Goal: Task Accomplishment & Management: Manage account settings

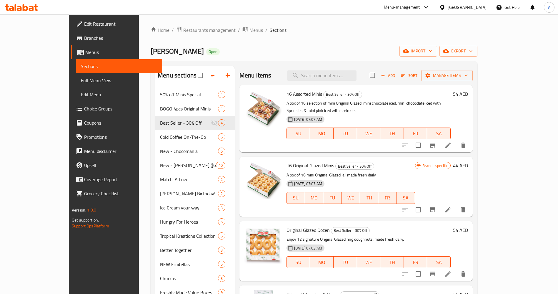
click at [400, 12] on div "Menu-management" at bounding box center [406, 7] width 55 height 14
click at [398, 7] on div "Menu-management" at bounding box center [402, 7] width 36 height 7
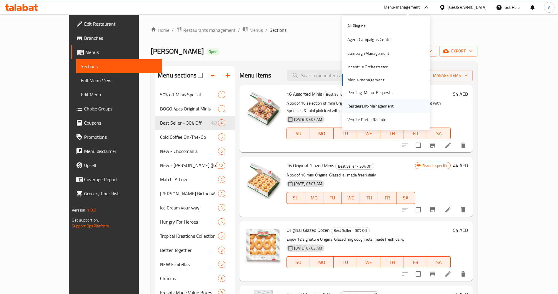
click at [354, 108] on div "Restaurant-Management" at bounding box center [370, 106] width 46 height 6
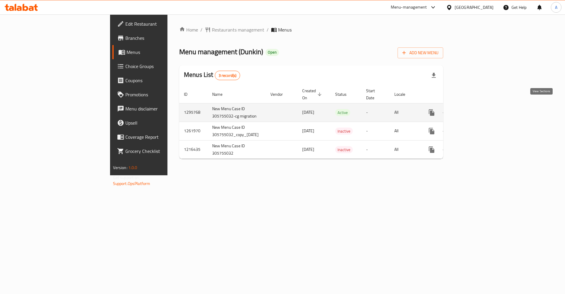
click at [477, 109] on icon "enhanced table" at bounding box center [473, 112] width 7 height 7
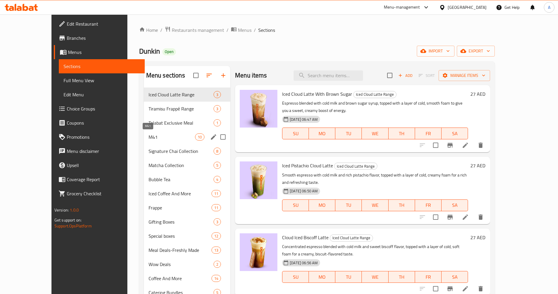
click at [149, 136] on span "M41" at bounding box center [172, 136] width 46 height 7
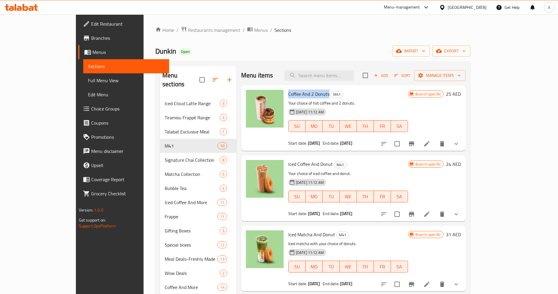
drag, startPoint x: 269, startPoint y: 93, endPoint x: 310, endPoint y: 95, distance: 41.2
click at [310, 95] on div "Coffee And 2 Donuts M41 Your choice of hot coffee and 2 donuts. 19-06-2025 11:1…" at bounding box center [348, 117] width 124 height 61
copy span "Coffee And 2 Donuts"
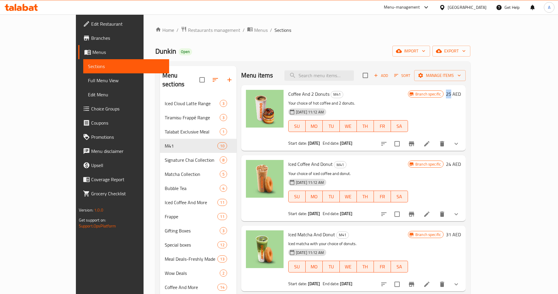
drag, startPoint x: 515, startPoint y: 96, endPoint x: 521, endPoint y: 96, distance: 6.2
click at [461, 96] on div "Branch specific 25 AED" at bounding box center [434, 94] width 53 height 8
copy h6 "25"
click at [466, 53] on span "export" at bounding box center [451, 50] width 29 height 7
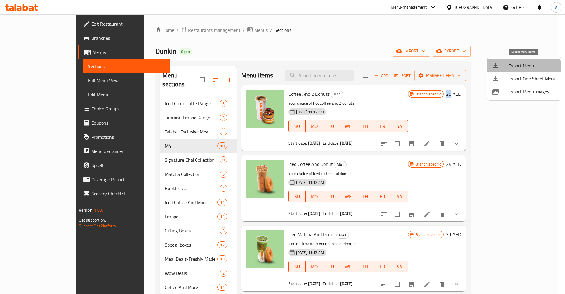
click at [514, 68] on span "Export Menu" at bounding box center [532, 65] width 48 height 7
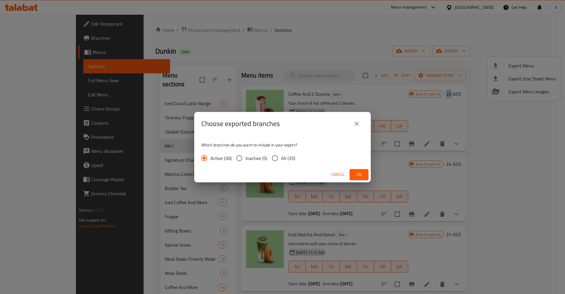
click at [358, 173] on span "Ok" at bounding box center [358, 174] width 9 height 7
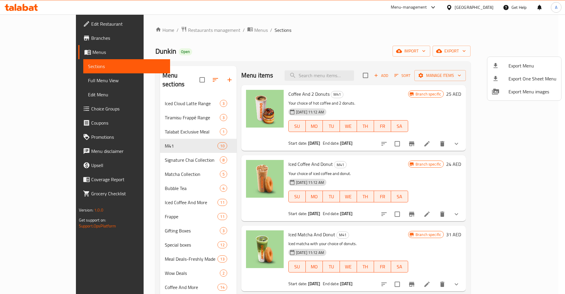
click at [480, 144] on div at bounding box center [282, 147] width 565 height 294
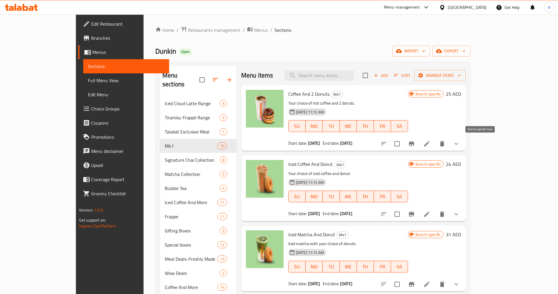
click at [414, 143] on icon "Branch-specific-item" at bounding box center [411, 143] width 5 height 5
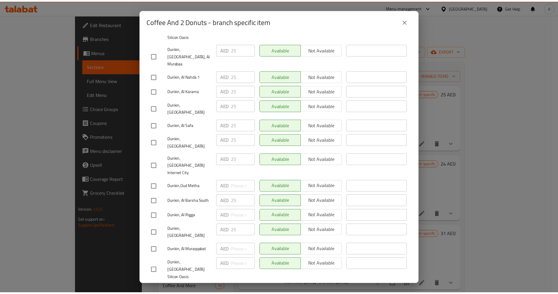
scroll to position [128, 0]
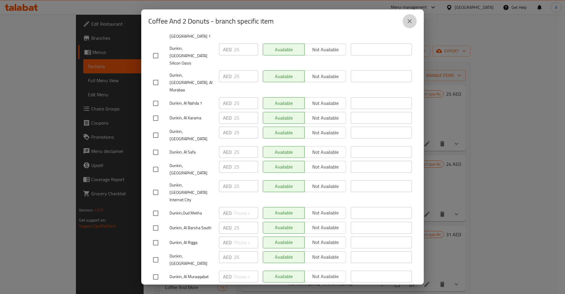
click at [407, 22] on icon "close" at bounding box center [409, 21] width 7 height 7
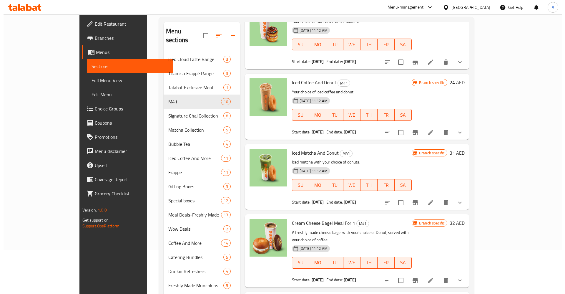
scroll to position [0, 0]
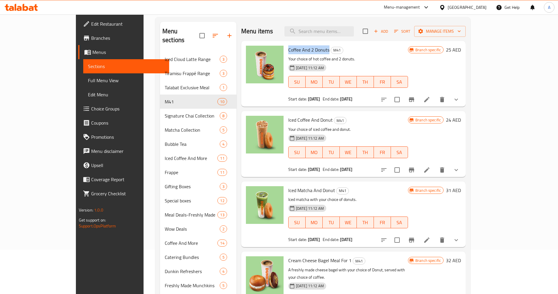
drag, startPoint x: 267, startPoint y: 51, endPoint x: 309, endPoint y: 52, distance: 42.1
click at [309, 52] on div "Coffee And 2 Donuts M41 Your choice of hot coffee and 2 donuts. 19-06-2025 11:1…" at bounding box center [348, 73] width 124 height 61
copy span "Coffee And 2 Donuts"
drag, startPoint x: 516, startPoint y: 49, endPoint x: 520, endPoint y: 49, distance: 3.5
click at [461, 49] on div "Branch specific 25 AED" at bounding box center [434, 50] width 53 height 8
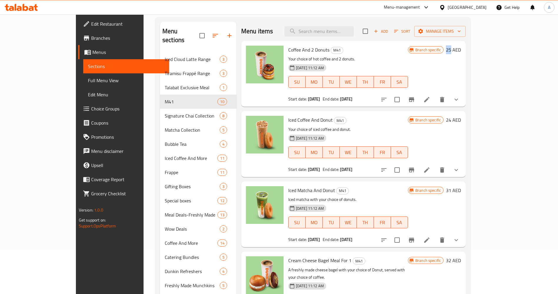
copy h6 "25"
click at [419, 97] on button "Branch-specific-item" at bounding box center [411, 99] width 14 height 14
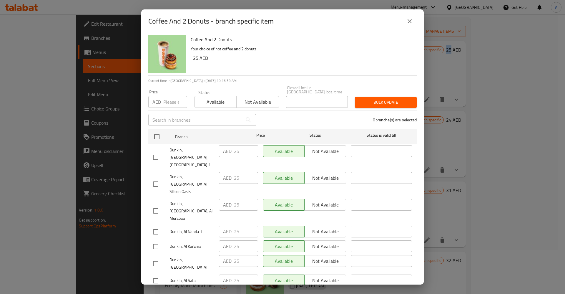
click at [407, 21] on icon "close" at bounding box center [409, 21] width 7 height 7
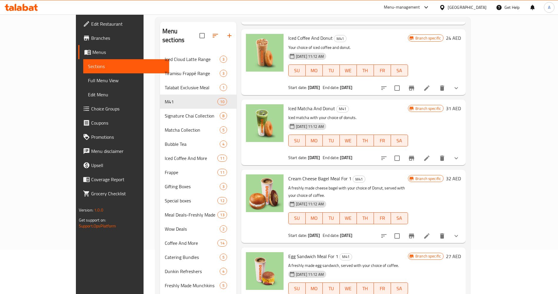
scroll to position [221, 0]
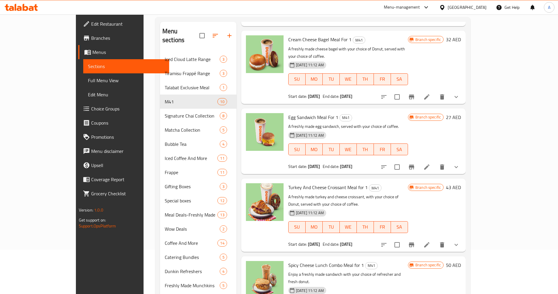
click at [299, 113] on span "Egg Sandwich Meal For 1" at bounding box center [313, 117] width 50 height 9
copy h6 "Egg Sandwich Meal For 1"
click at [303, 183] on span "Turkey And Cheese Croissant Meal for 1" at bounding box center [327, 187] width 79 height 9
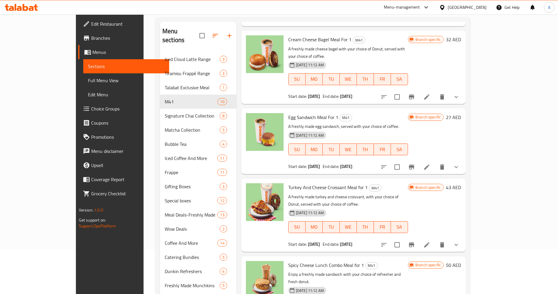
click at [303, 183] on span "Turkey And Cheese Croissant Meal for 1" at bounding box center [327, 187] width 79 height 9
copy h6 "Turkey And Cheese Croissant Meal for 1"
click at [295, 260] on span "Spicy Cheese Lunch Combo Meal for 1" at bounding box center [326, 264] width 76 height 9
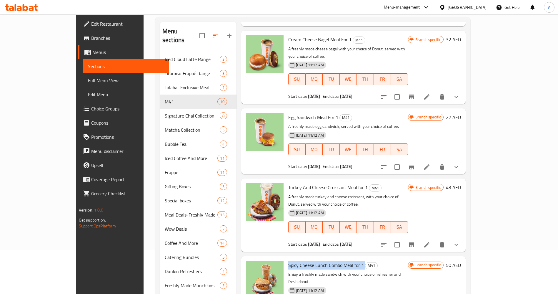
click at [295, 260] on span "Spicy Cheese Lunch Combo Meal for 1" at bounding box center [326, 264] width 76 height 9
copy h6 "Spicy Cheese Lunch Combo Meal for 1"
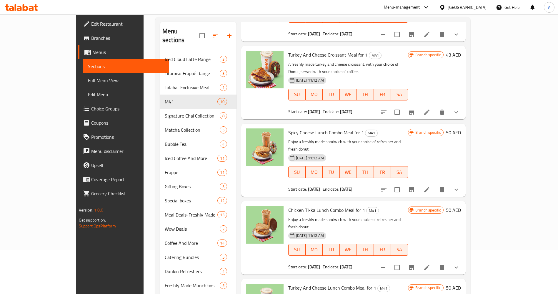
click at [307, 205] on span "Chicken Tikka Lunch Combo Meal for 1" at bounding box center [326, 209] width 77 height 9
copy h6 "Chicken Tikka Lunch Combo Meal for 1"
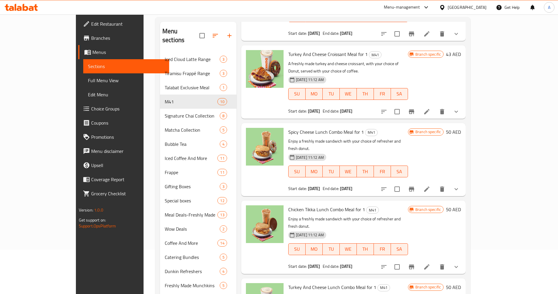
click at [305, 282] on span "Turkey And Cheese Lunch Combo Meal for 1" at bounding box center [332, 286] width 88 height 9
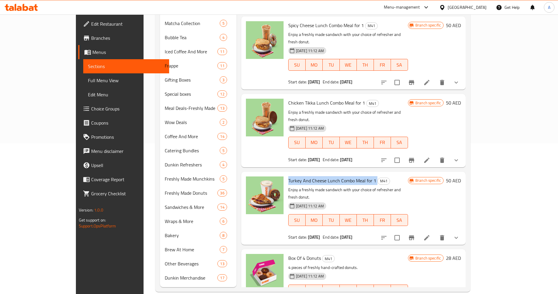
scroll to position [151, 0]
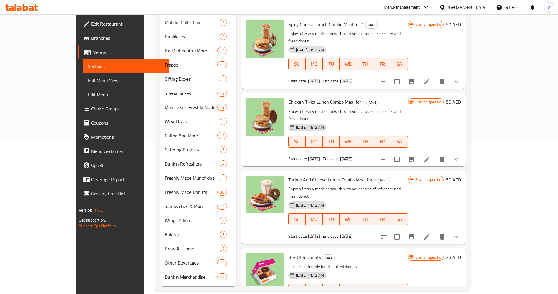
click at [288, 252] on span "Box Of 4 Donuts" at bounding box center [304, 256] width 33 height 9
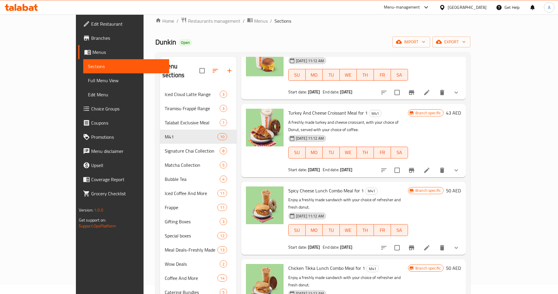
scroll to position [332, 0]
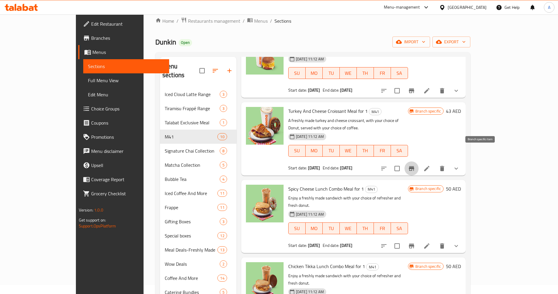
click at [419, 161] on button "Branch-specific-item" at bounding box center [411, 168] width 14 height 14
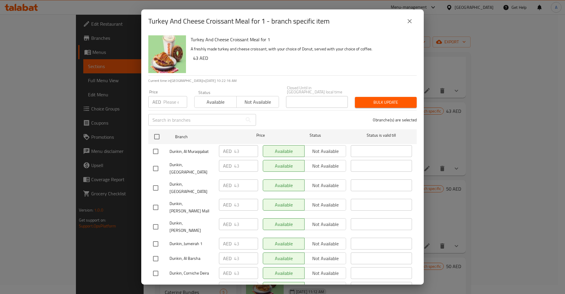
click at [414, 22] on button "close" at bounding box center [409, 21] width 14 height 14
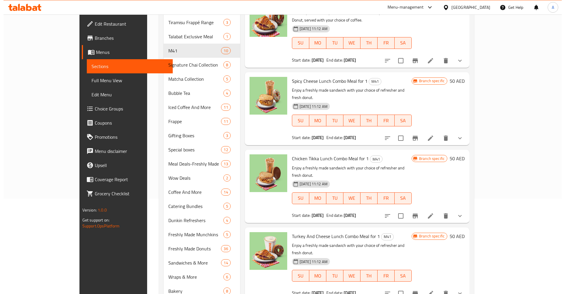
scroll to position [97, 0]
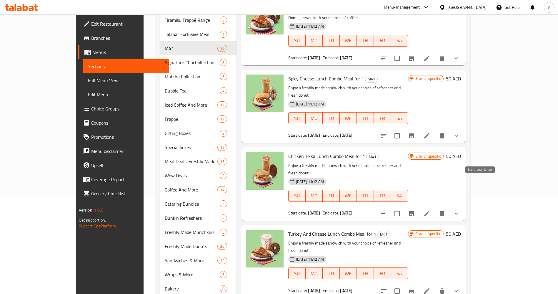
click at [415, 210] on icon "Branch-specific-item" at bounding box center [411, 213] width 7 height 7
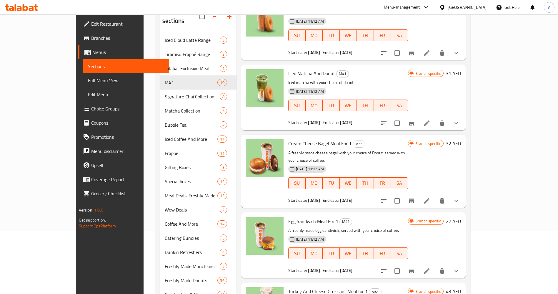
scroll to position [45, 0]
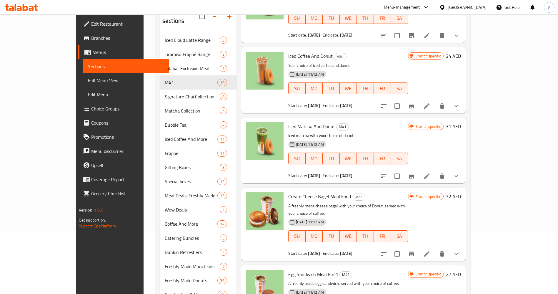
click at [288, 194] on span "Cream Cheese Bagel Meal For 1" at bounding box center [319, 196] width 63 height 9
click at [288, 195] on span "Cream Cheese Bagel Meal For 1" at bounding box center [319, 196] width 63 height 9
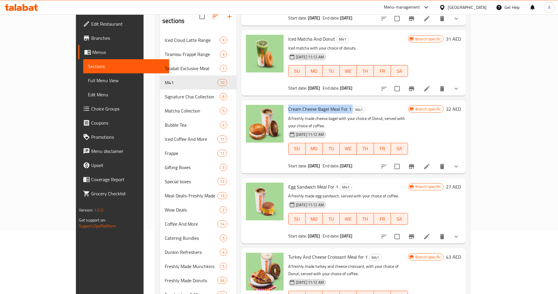
scroll to position [134, 0]
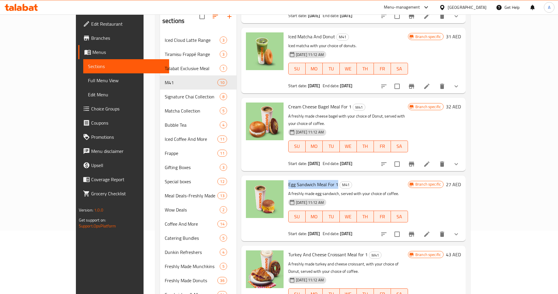
drag, startPoint x: 268, startPoint y: 179, endPoint x: 319, endPoint y: 177, distance: 51.0
click at [319, 178] on div "Egg Sandwich Meal For 1 M41 A freshly made egg sandwich, served with your choic…" at bounding box center [348, 208] width 124 height 61
